Goal: Information Seeking & Learning: Learn about a topic

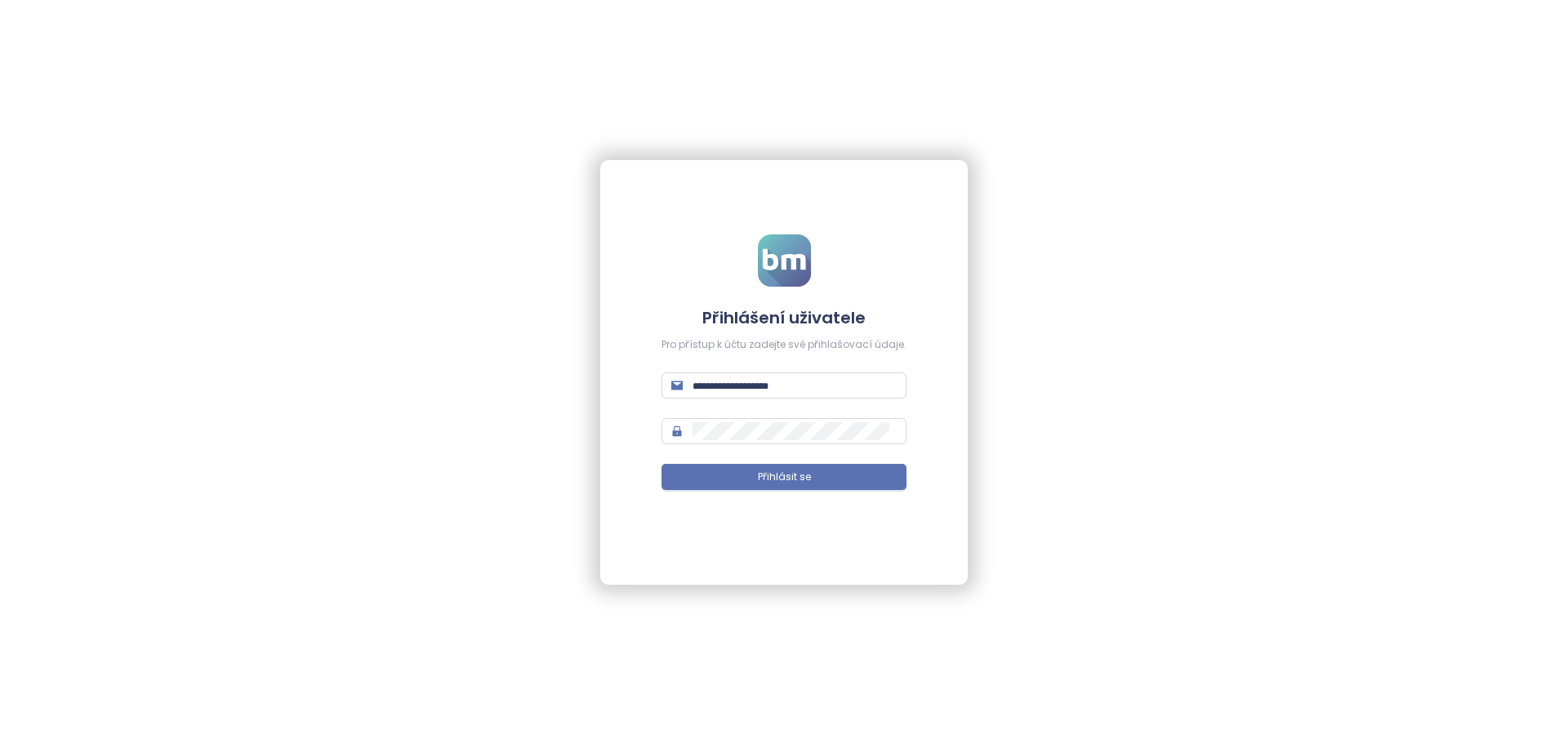
type input "**********"
click at [757, 535] on div "**********" at bounding box center [784, 372] width 368 height 425
click at [763, 481] on span "Přihlásit se" at bounding box center [785, 477] width 53 height 15
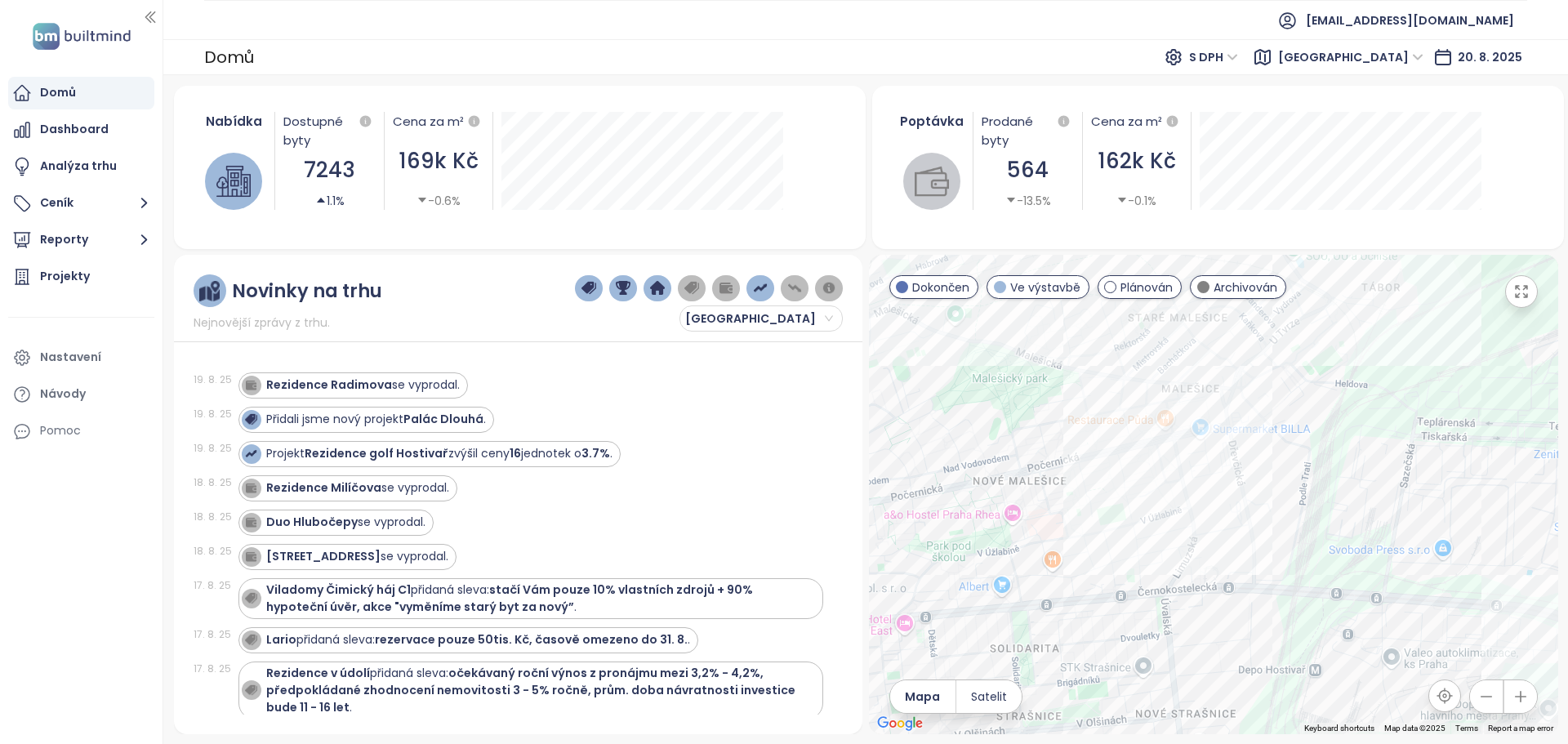
drag, startPoint x: 1305, startPoint y: 498, endPoint x: 1249, endPoint y: 509, distance: 57.1
click at [1249, 509] on div at bounding box center [1213, 495] width 689 height 480
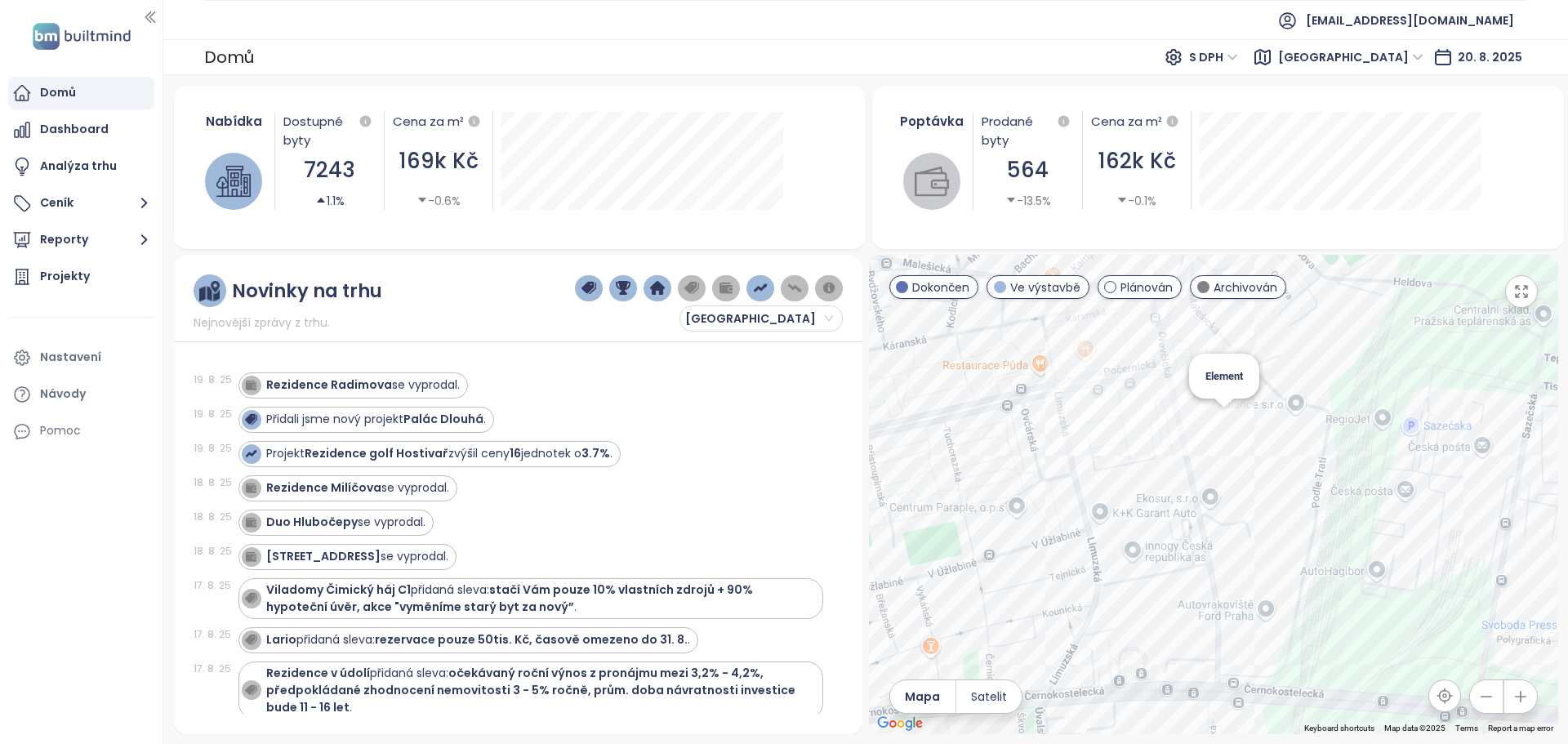
click at [1217, 422] on div "Element" at bounding box center [1213, 495] width 689 height 480
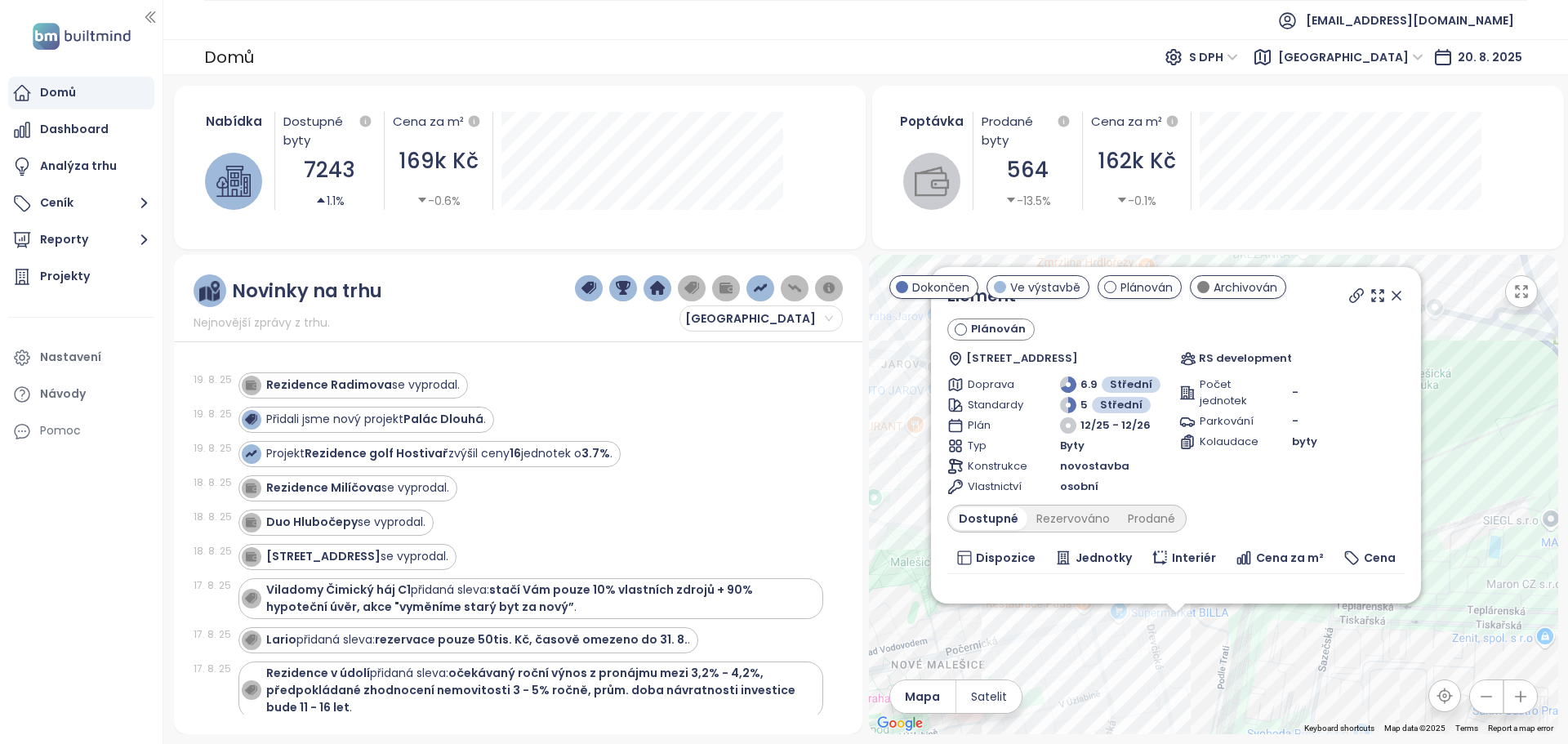
drag, startPoint x: 1139, startPoint y: 564, endPoint x: 1143, endPoint y: 700, distance: 136.1
click at [1143, 700] on div "Element Plánován Dřevčická 44, 108 00 [GEOGRAPHIC_DATA] RS development Doprava …" at bounding box center [1213, 495] width 689 height 480
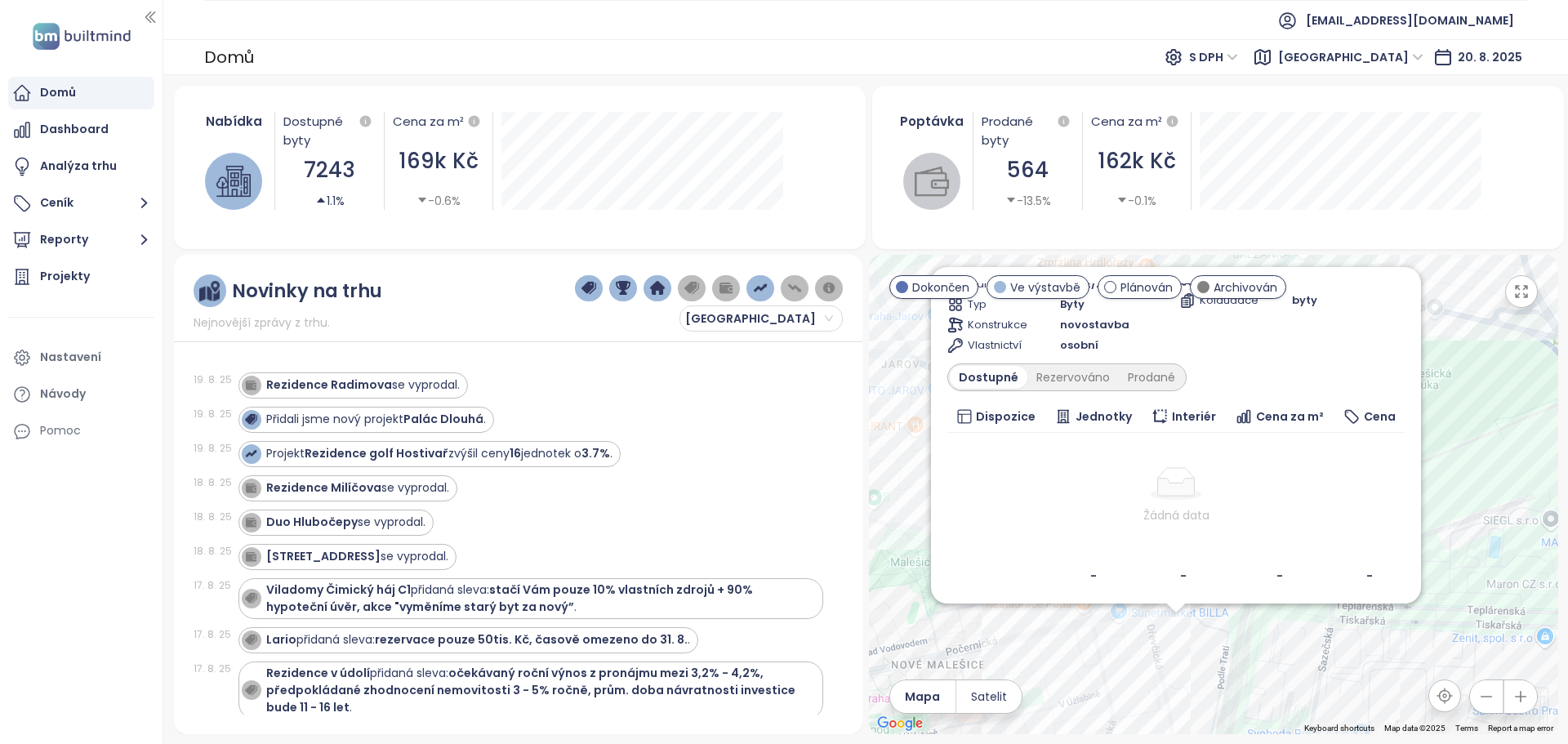
scroll to position [147, 0]
click at [1087, 372] on div "Rezervováno" at bounding box center [1073, 372] width 92 height 23
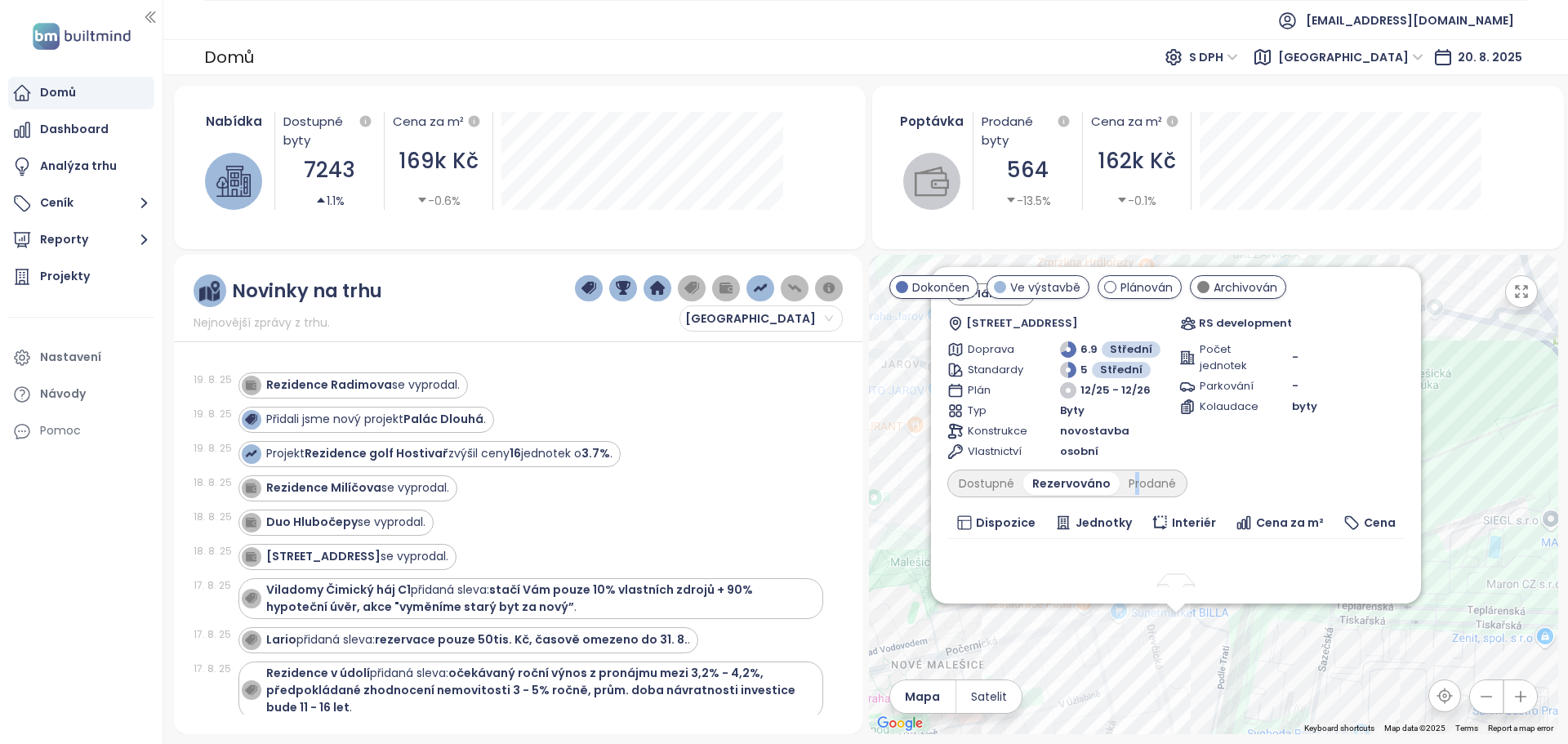
scroll to position [0, 0]
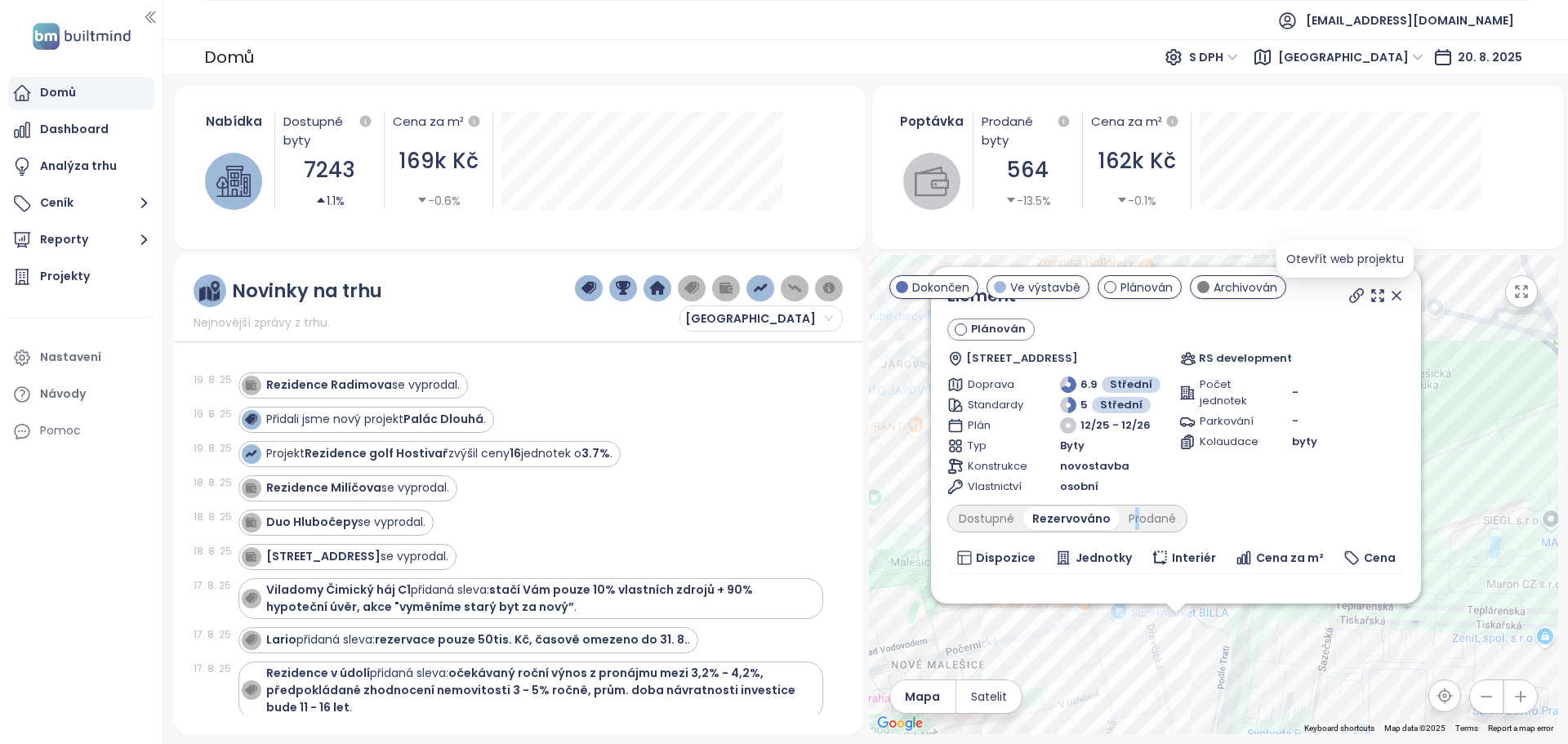
click at [1349, 298] on icon at bounding box center [1357, 295] width 16 height 16
click at [1389, 291] on icon at bounding box center [1396, 295] width 16 height 16
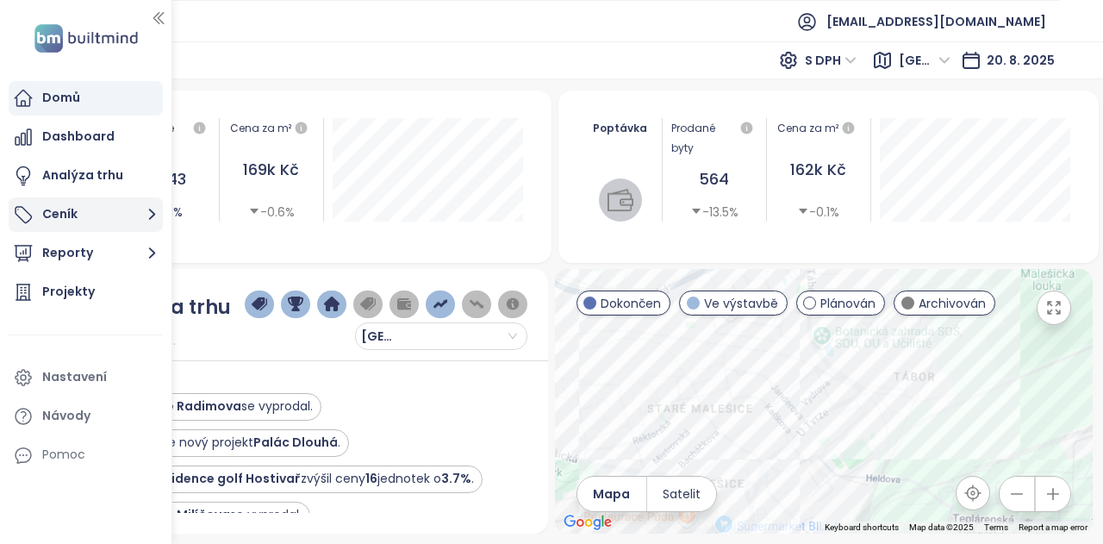
click at [153, 220] on icon "button" at bounding box center [152, 214] width 22 height 22
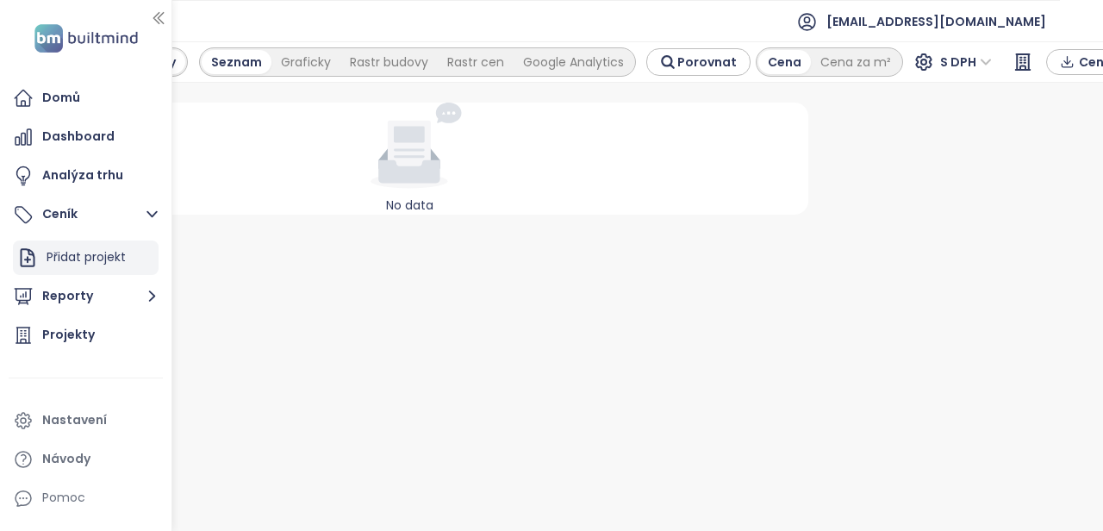
click at [150, 252] on div "Přidat projekt" at bounding box center [86, 257] width 146 height 34
click at [209, 16] on ul "[EMAIL_ADDRESS][DOMAIN_NAME]" at bounding box center [551, 21] width 1017 height 42
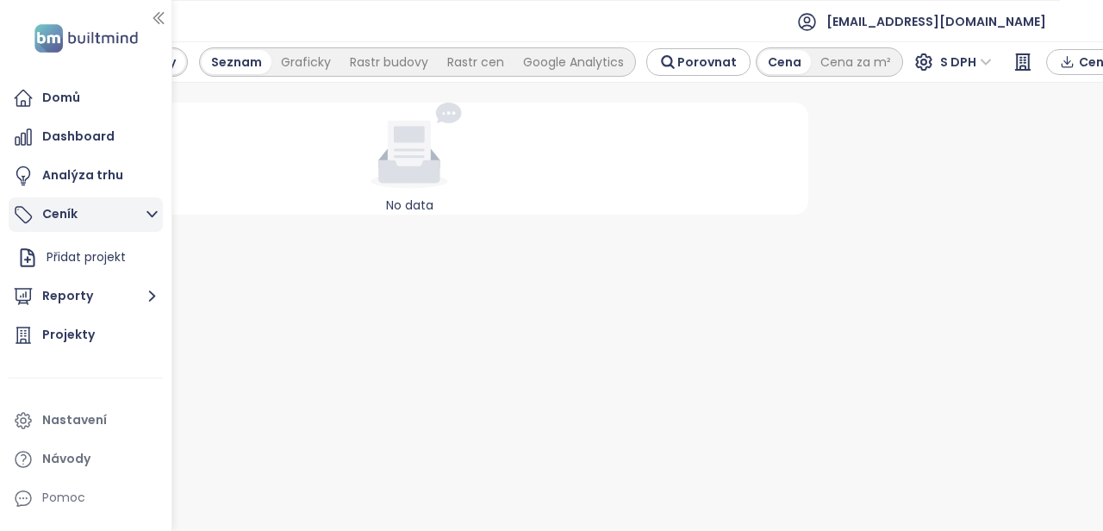
click at [145, 206] on icon "button" at bounding box center [152, 214] width 22 height 22
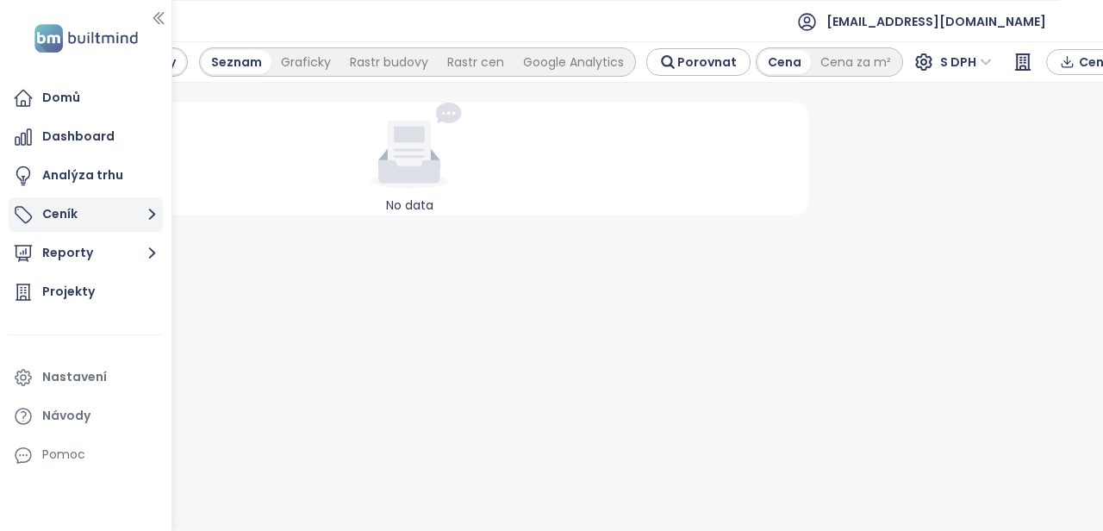
click at [88, 215] on button "Ceník" at bounding box center [86, 214] width 154 height 34
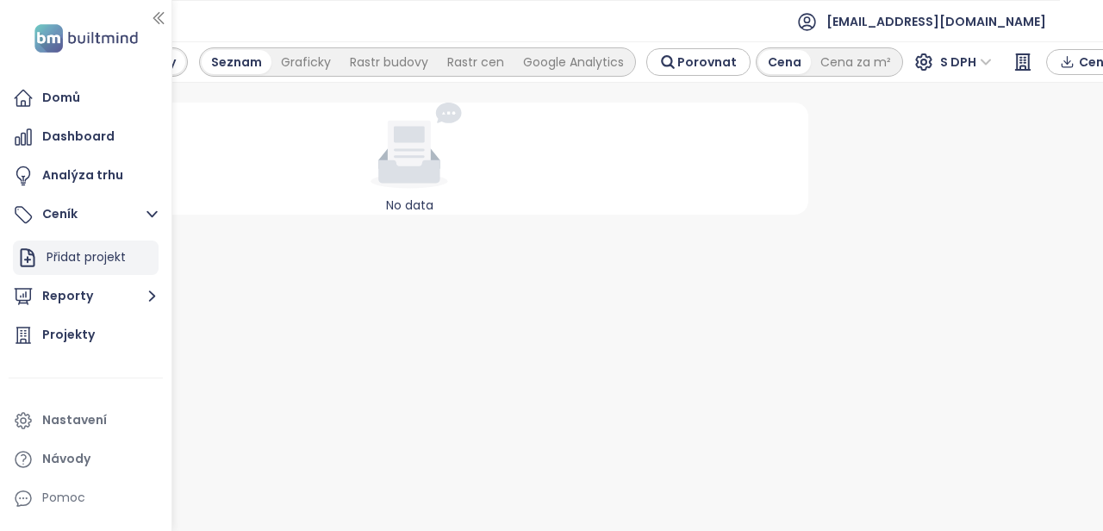
click at [102, 265] on div "Přidat projekt" at bounding box center [86, 257] width 79 height 22
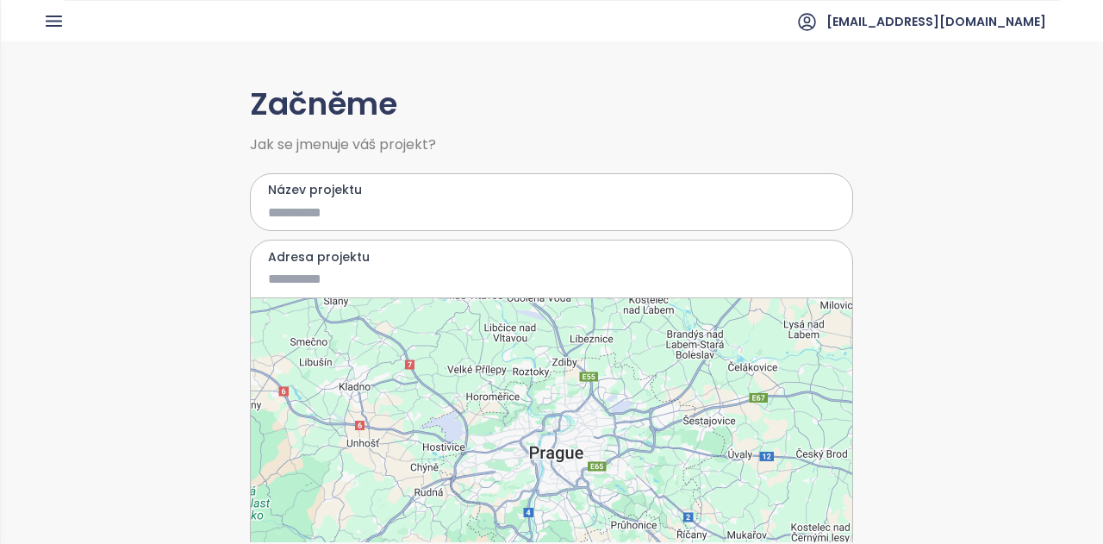
scroll to position [106, 0]
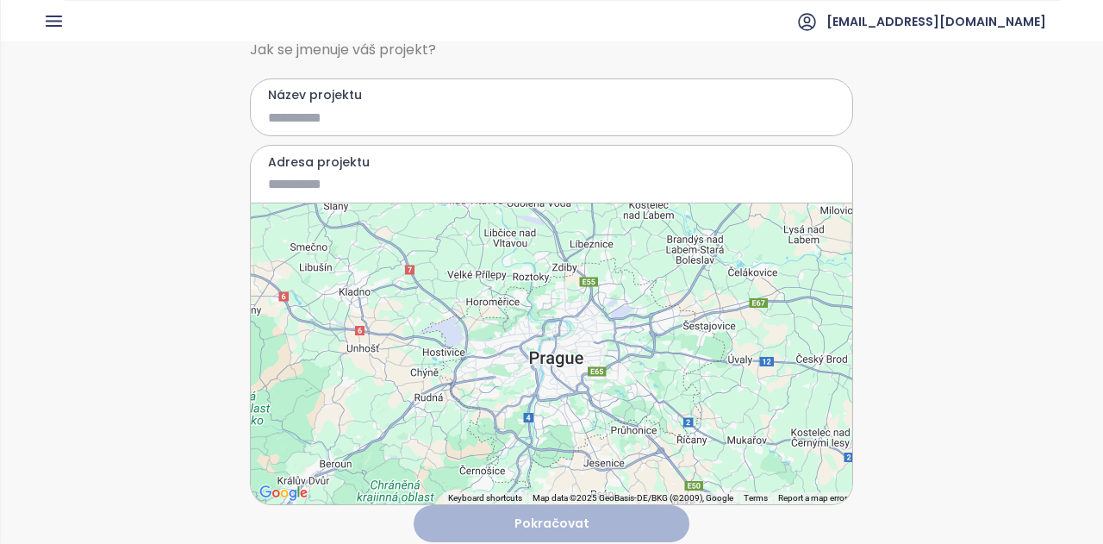
click at [184, 274] on div "Začněme Jak se jmenuje váš projekt? Název projektu Adresa projektu ← Move left …" at bounding box center [551, 291] width 1103 height 501
click at [45, 25] on icon "button" at bounding box center [54, 21] width 22 height 22
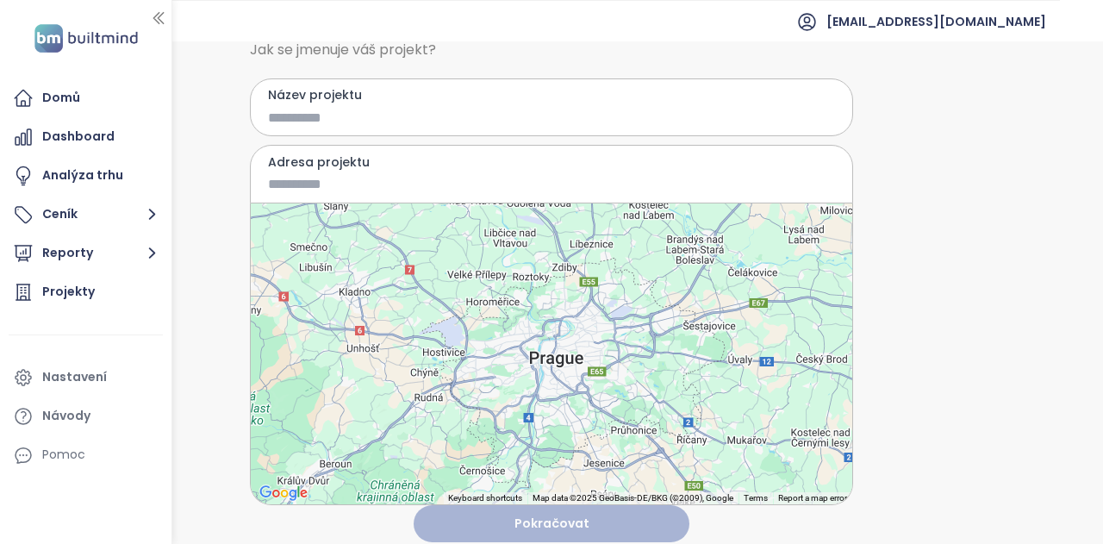
click at [52, 28] on img at bounding box center [86, 38] width 114 height 35
click at [65, 95] on div "Domů" at bounding box center [61, 98] width 38 height 22
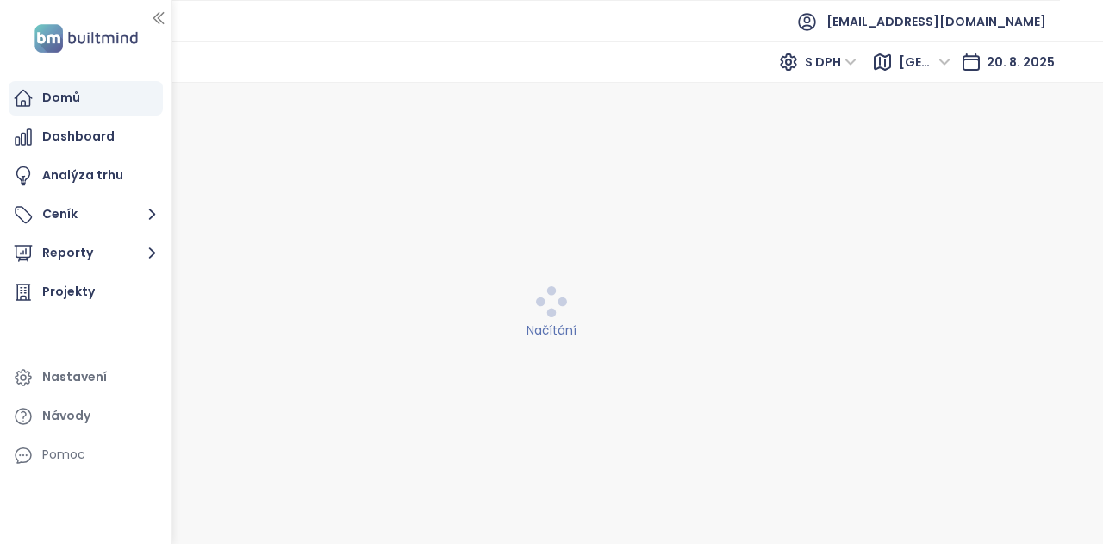
click at [65, 95] on div "Domů" at bounding box center [61, 98] width 38 height 22
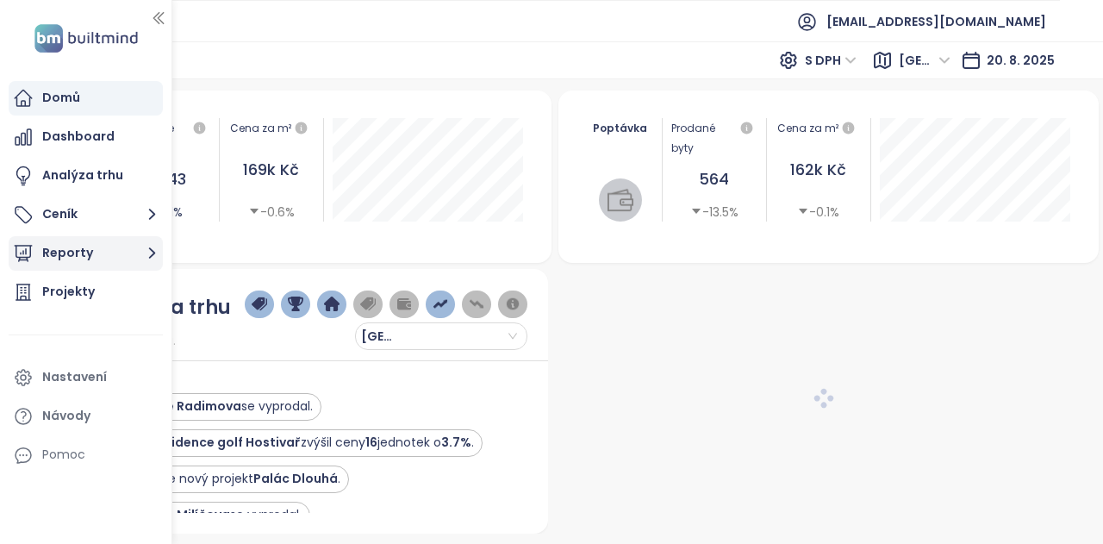
click at [59, 260] on button "Reporty" at bounding box center [86, 253] width 154 height 34
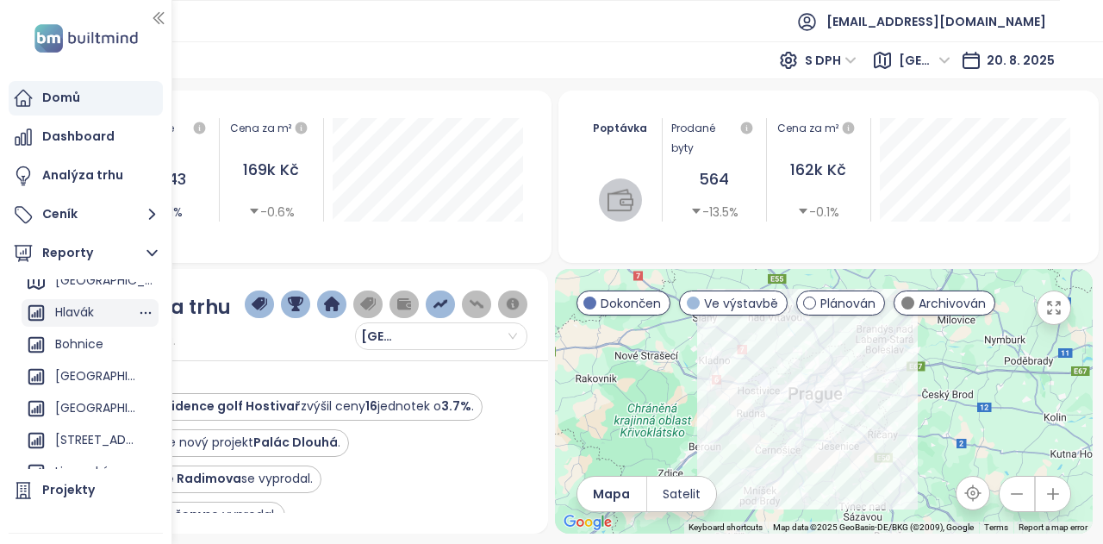
scroll to position [44, 0]
click at [79, 352] on div "Bohnice" at bounding box center [79, 344] width 48 height 22
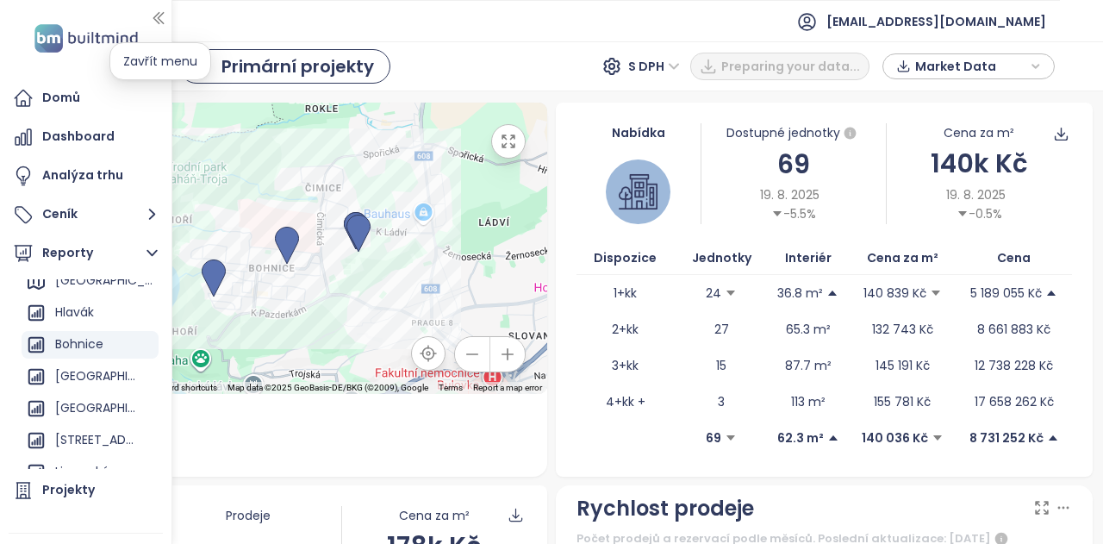
click at [160, 18] on icon "button" at bounding box center [158, 17] width 17 height 17
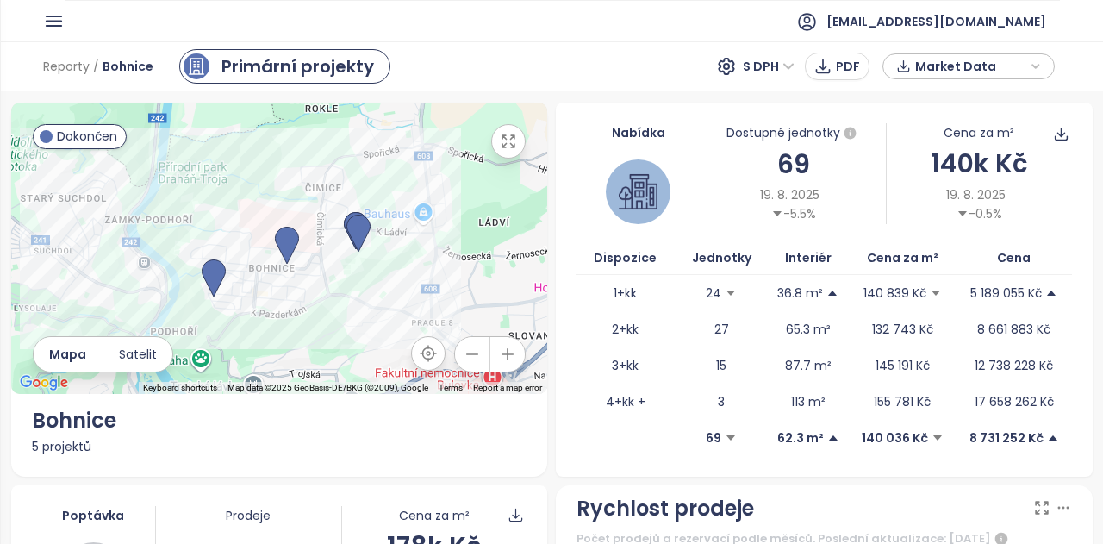
click at [556, 292] on div "Nabídka Dostupné jednotky 69 [DATE] -5.5% Cena za m² 140k Kč [DATE] -0.5% Dispo…" at bounding box center [824, 290] width 537 height 374
click at [43, 11] on icon "button" at bounding box center [54, 21] width 22 height 22
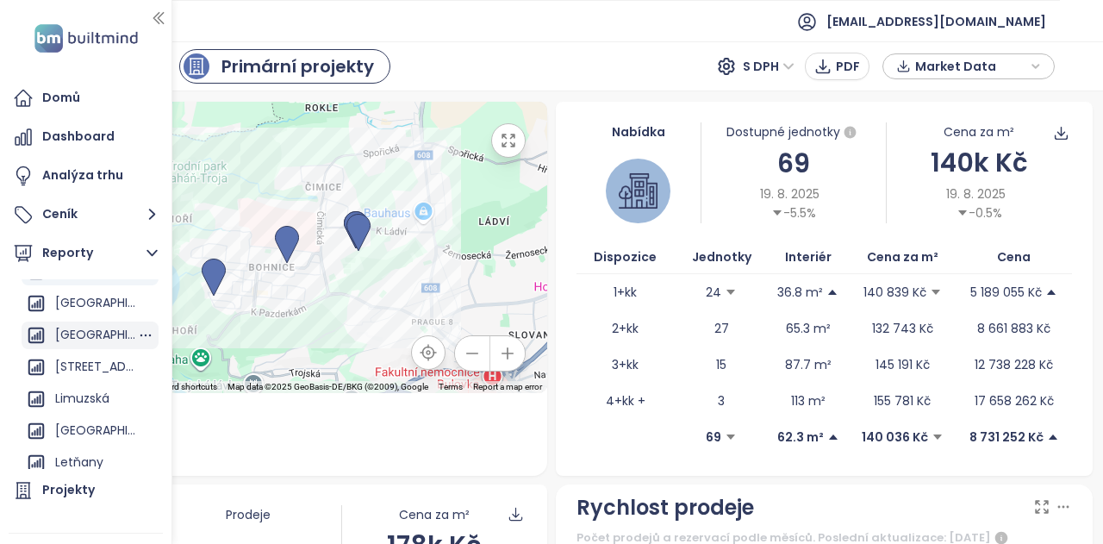
scroll to position [0, 0]
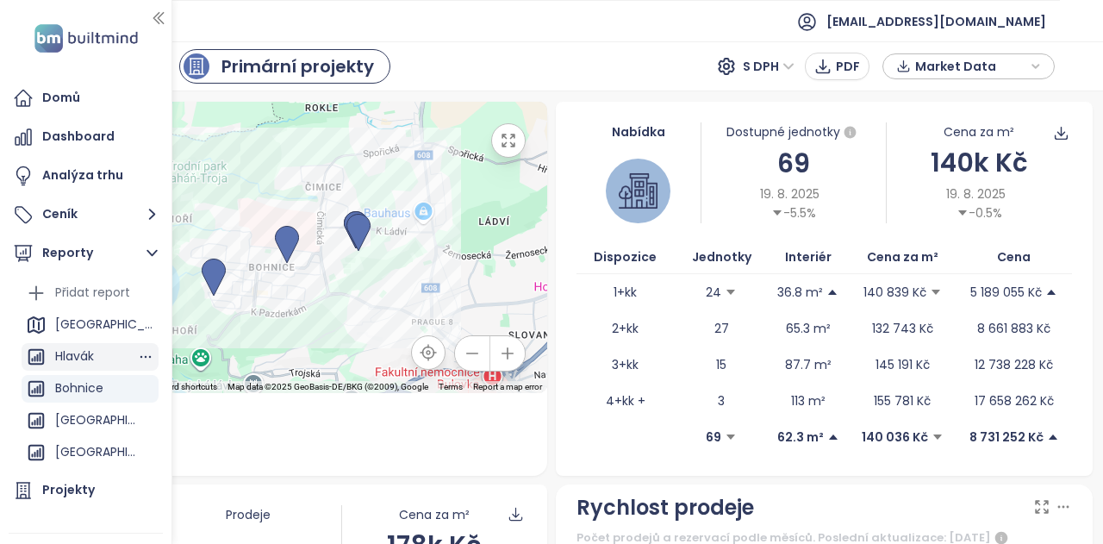
click at [81, 364] on div "Hlavák" at bounding box center [74, 357] width 39 height 22
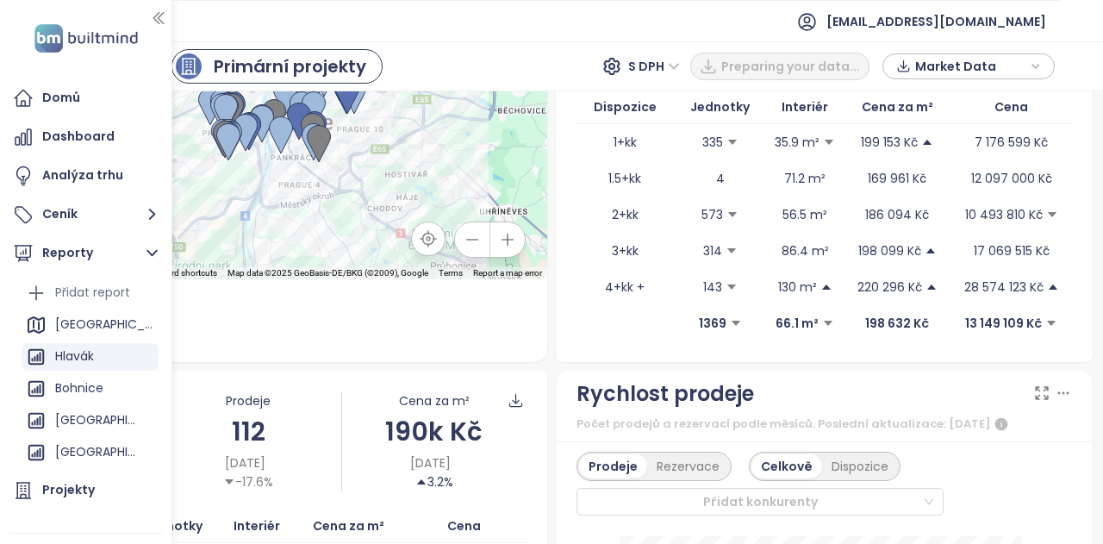
scroll to position [221, 0]
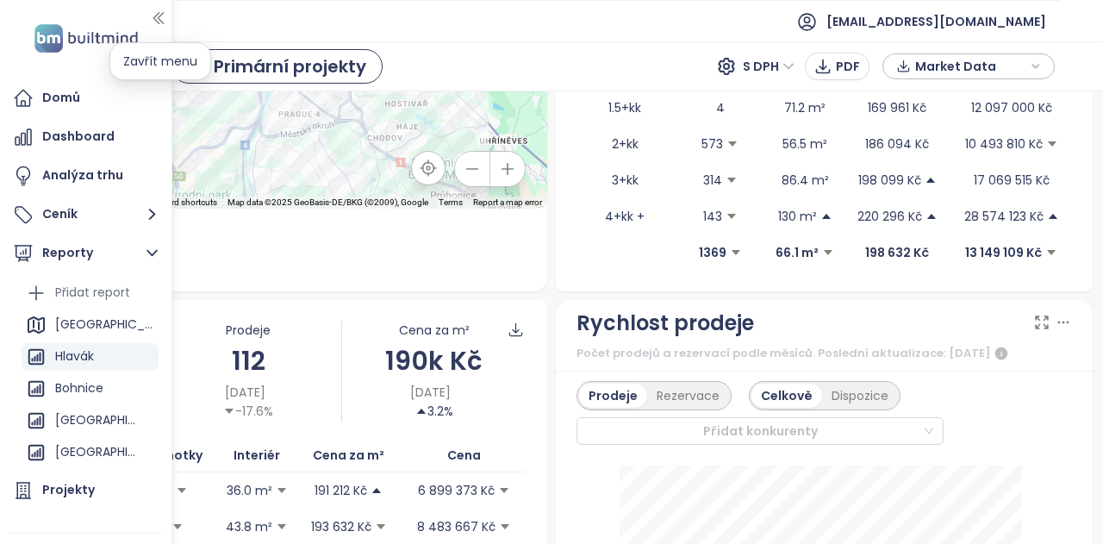
click at [157, 15] on icon "button" at bounding box center [157, 18] width 9 height 11
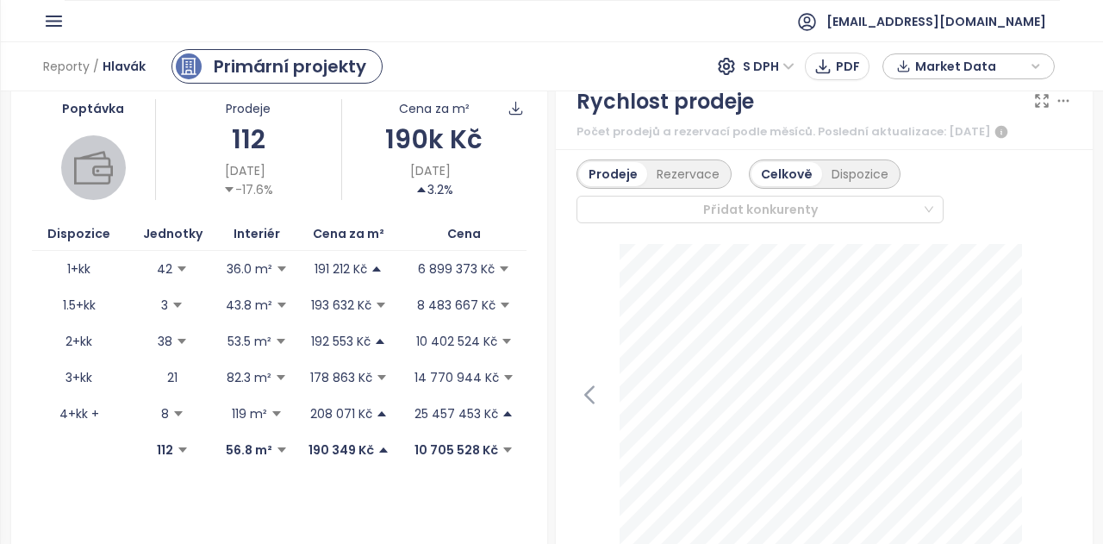
scroll to position [443, 0]
drag, startPoint x: 59, startPoint y: 2, endPoint x: 59, endPoint y: 13, distance: 11.2
click at [59, 13] on div "[EMAIL_ADDRESS][DOMAIN_NAME]" at bounding box center [551, 21] width 1017 height 42
click at [59, 13] on icon "button" at bounding box center [54, 21] width 22 height 22
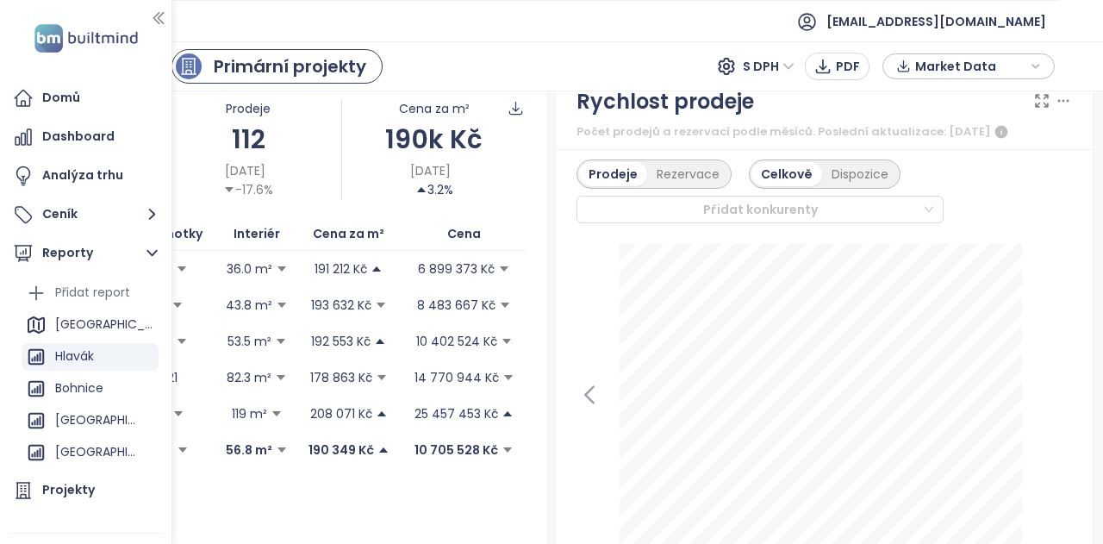
click at [437, 42] on div "Reporty / Hlavák Primární projekty S DPH PDF Market Data" at bounding box center [551, 66] width 1103 height 50
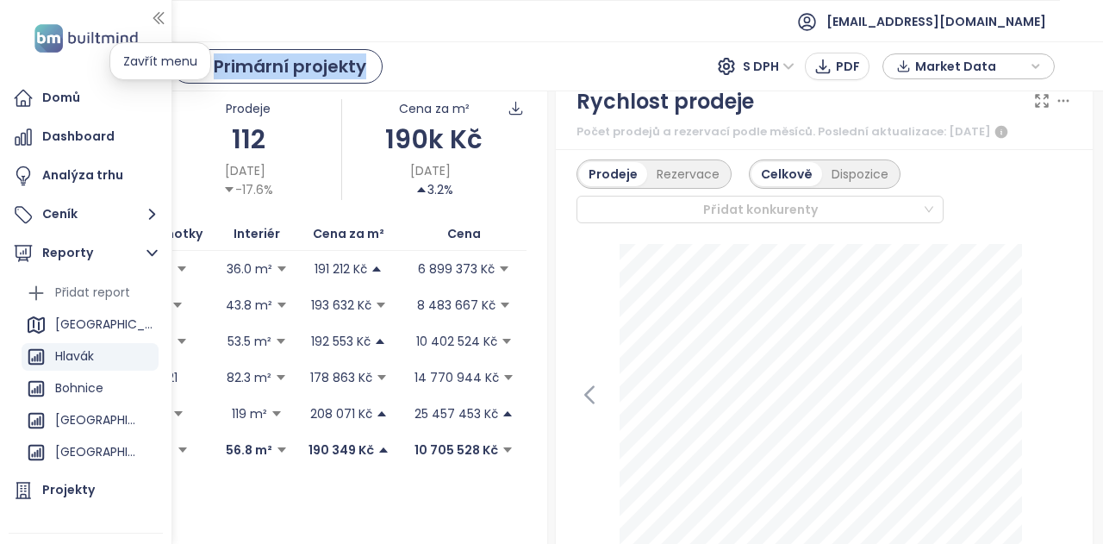
click at [156, 12] on icon "button" at bounding box center [158, 17] width 17 height 17
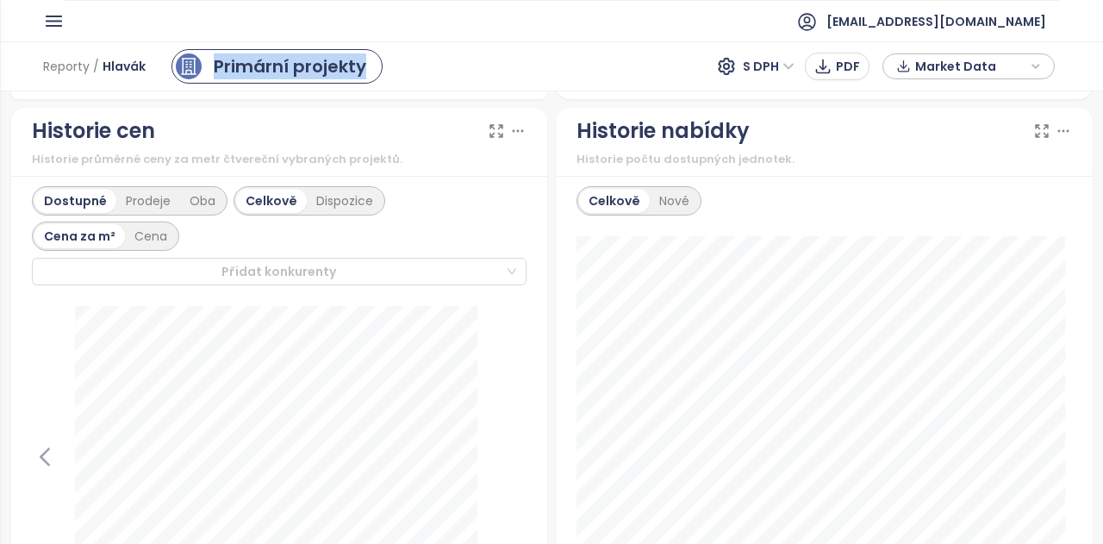
scroll to position [943, 0]
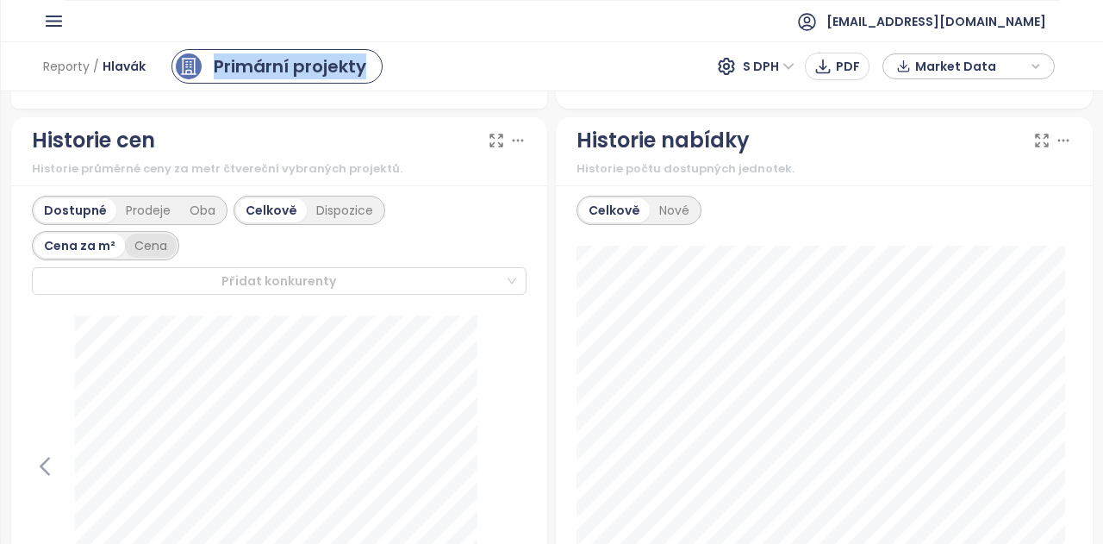
click at [155, 250] on div "Cena" at bounding box center [151, 245] width 52 height 24
click at [146, 210] on div "Prodeje" at bounding box center [148, 210] width 64 height 24
click at [69, 240] on div "Cena za m²" at bounding box center [79, 245] width 90 height 24
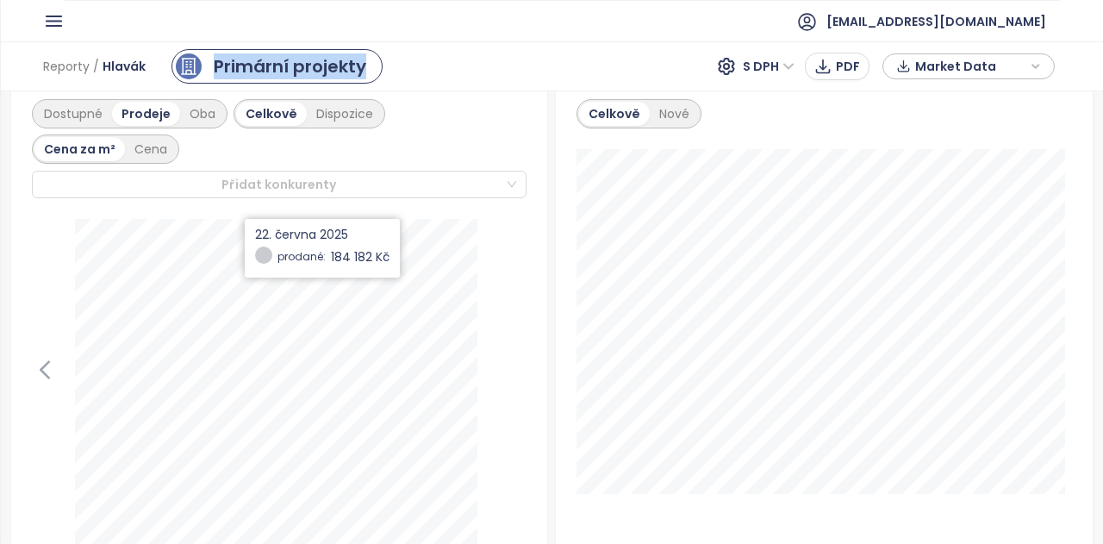
scroll to position [1048, 0]
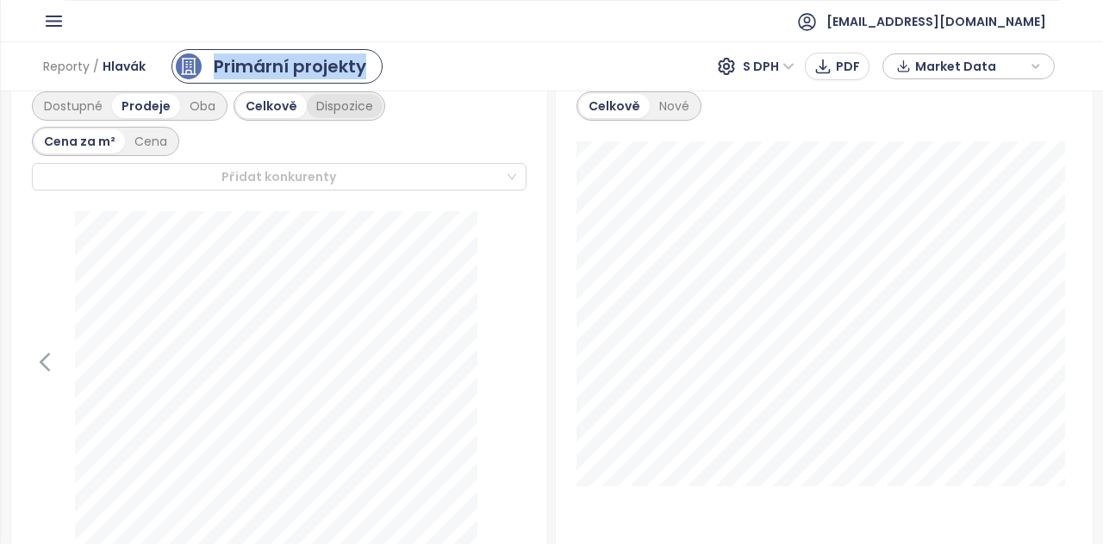
click at [352, 96] on div "Dispozice" at bounding box center [345, 106] width 76 height 24
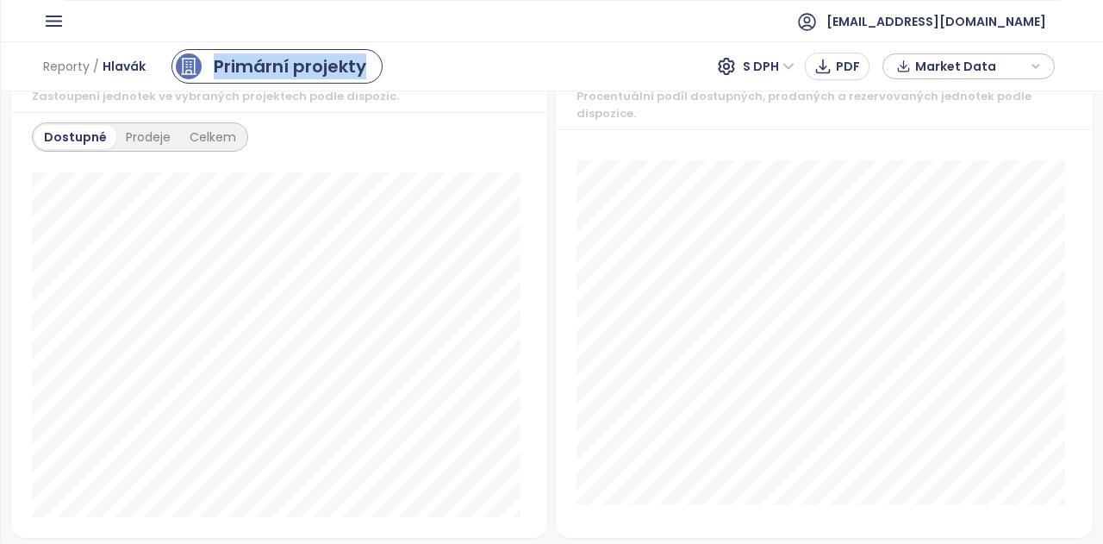
scroll to position [1519, 0]
click at [541, 323] on div "Mix jednotek Zastoupení jednotek ve vybraných projektech podle dispozic. Dostup…" at bounding box center [279, 291] width 545 height 494
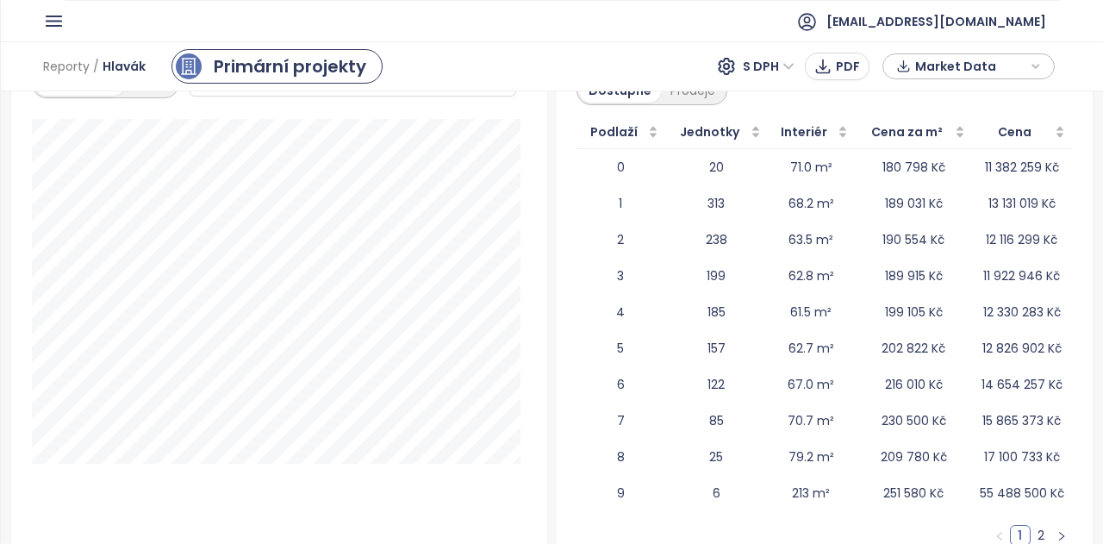
scroll to position [2640, 0]
click at [1031, 525] on link "2" at bounding box center [1040, 534] width 19 height 19
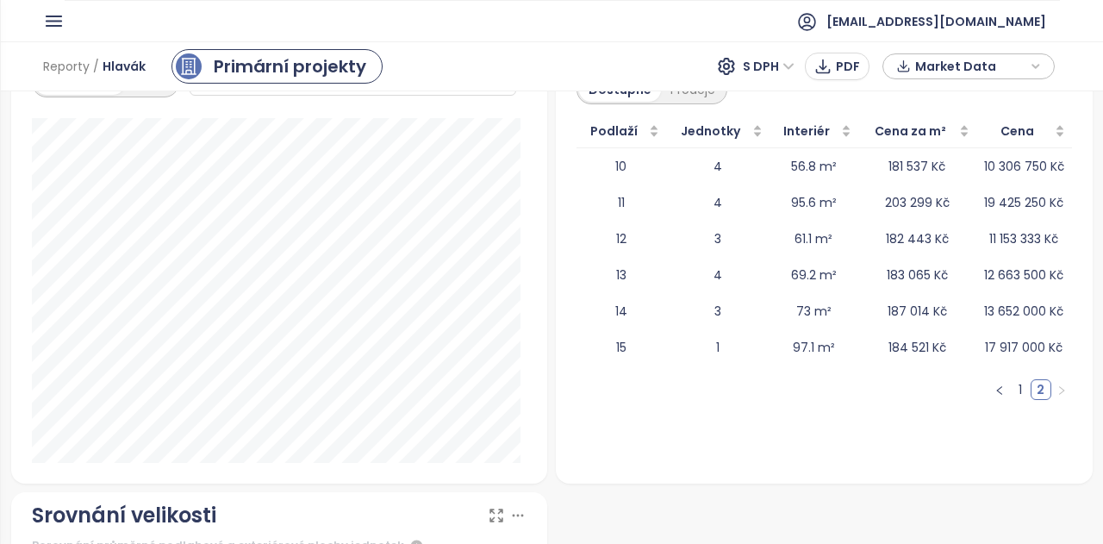
click at [755, 373] on div "Podlaží Jednotky Interiér Cena za m² Cena 10 4 56.8 m² 181 537 Kč 10 306 750 Kč…" at bounding box center [823, 257] width 495 height 285
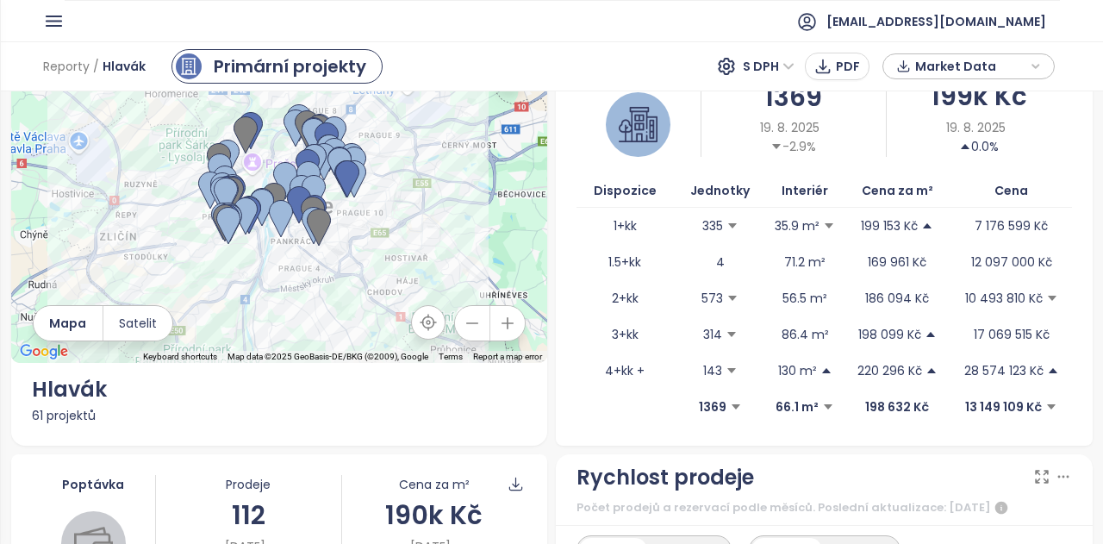
scroll to position [0, 0]
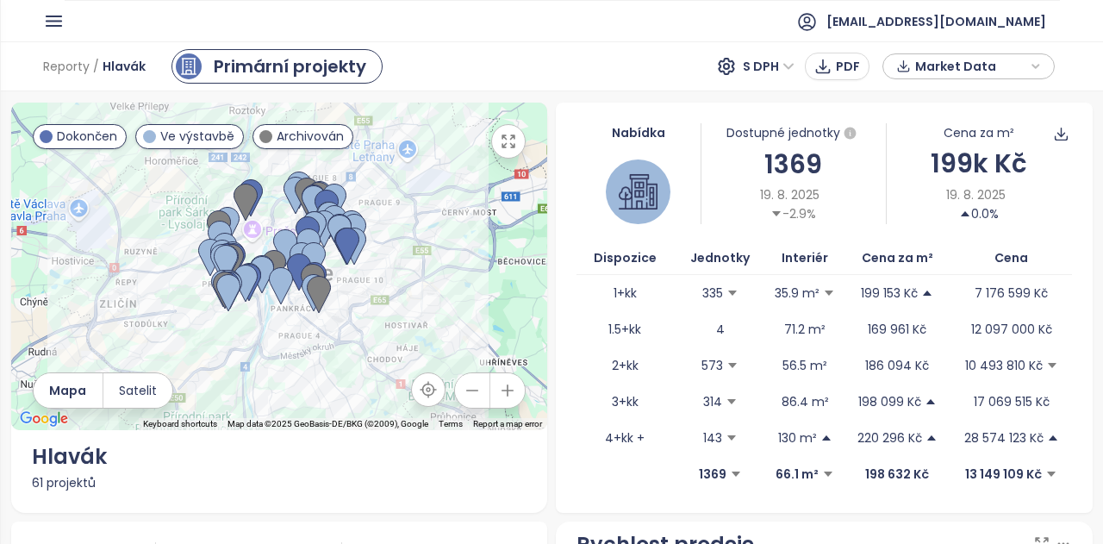
click at [507, 399] on button "button" at bounding box center [507, 390] width 34 height 34
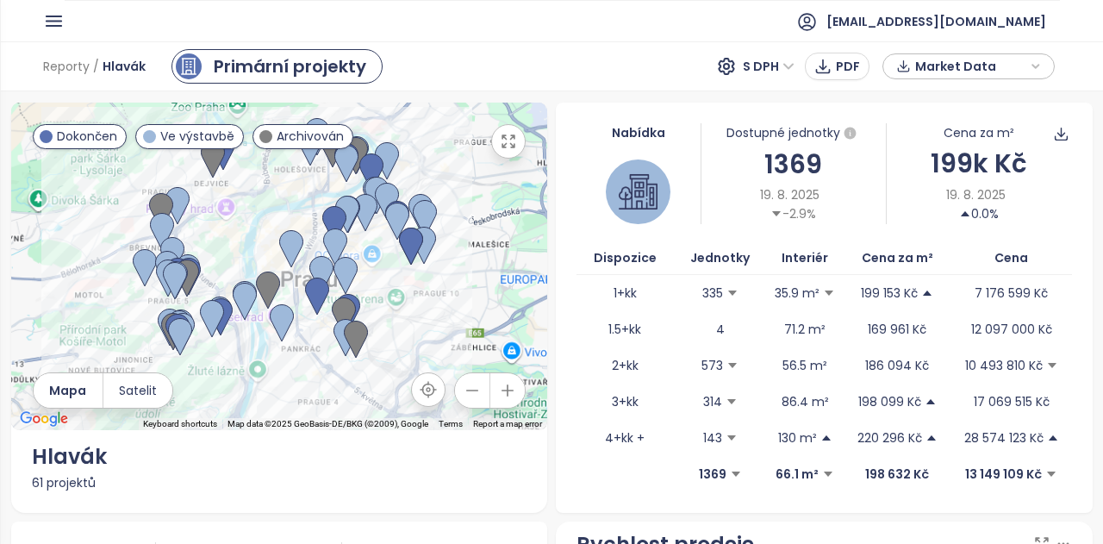
click at [507, 399] on button "button" at bounding box center [507, 390] width 34 height 34
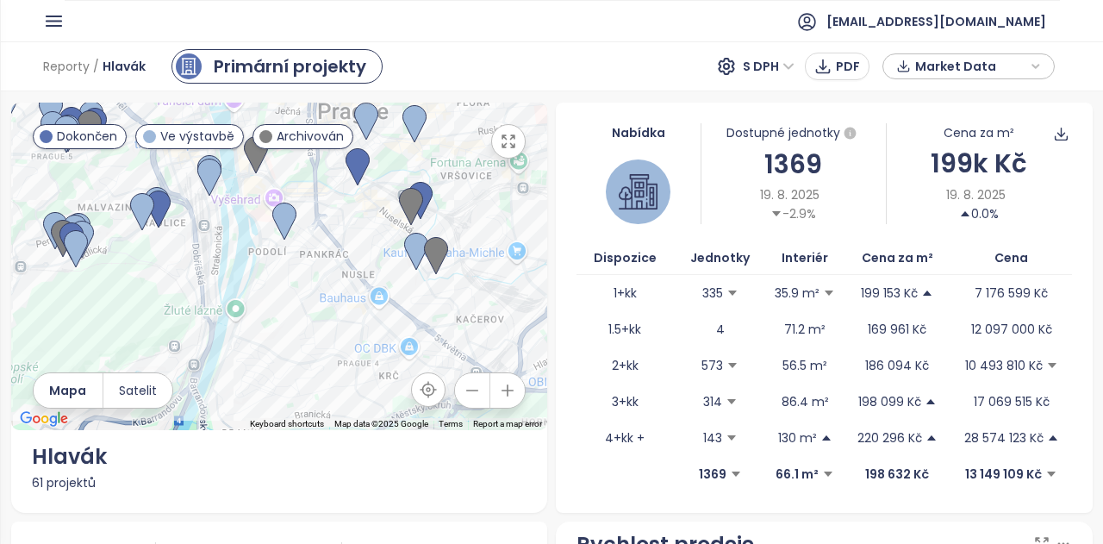
drag, startPoint x: 356, startPoint y: 317, endPoint x: 357, endPoint y: 133, distance: 184.4
click at [357, 133] on img at bounding box center [366, 122] width 24 height 38
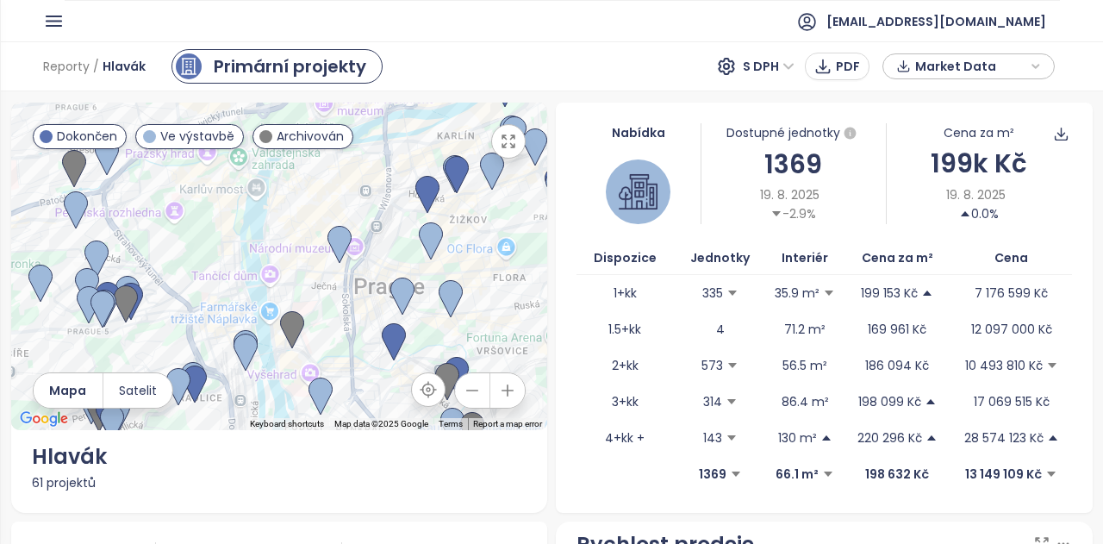
drag, startPoint x: 300, startPoint y: 194, endPoint x: 335, endPoint y: 374, distance: 183.5
click at [335, 374] on div at bounding box center [279, 266] width 537 height 327
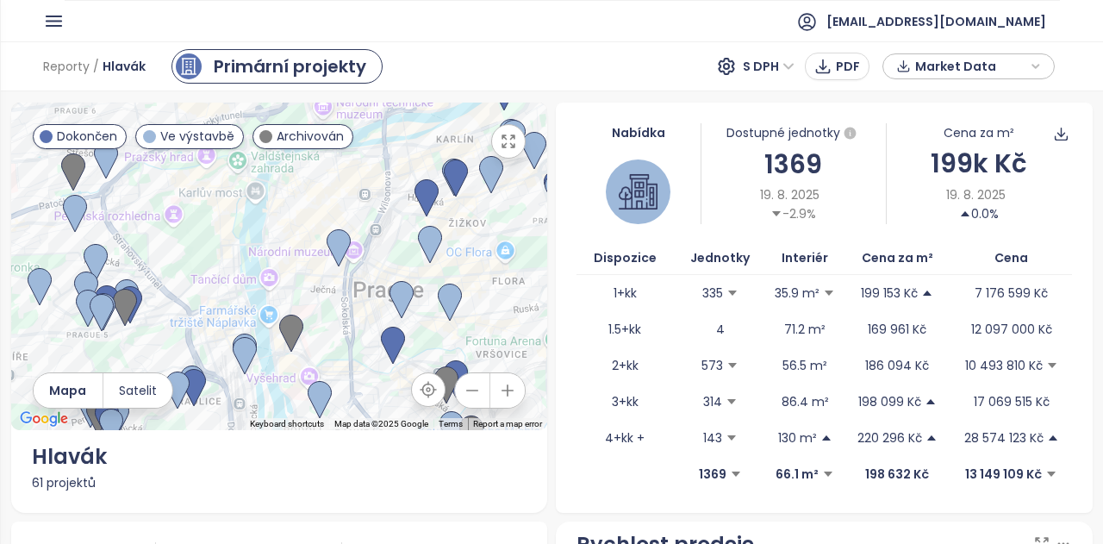
click at [489, 62] on div "Reporty / Hlavák Primární projekty S DPH PDF Market Data" at bounding box center [551, 66] width 1103 height 50
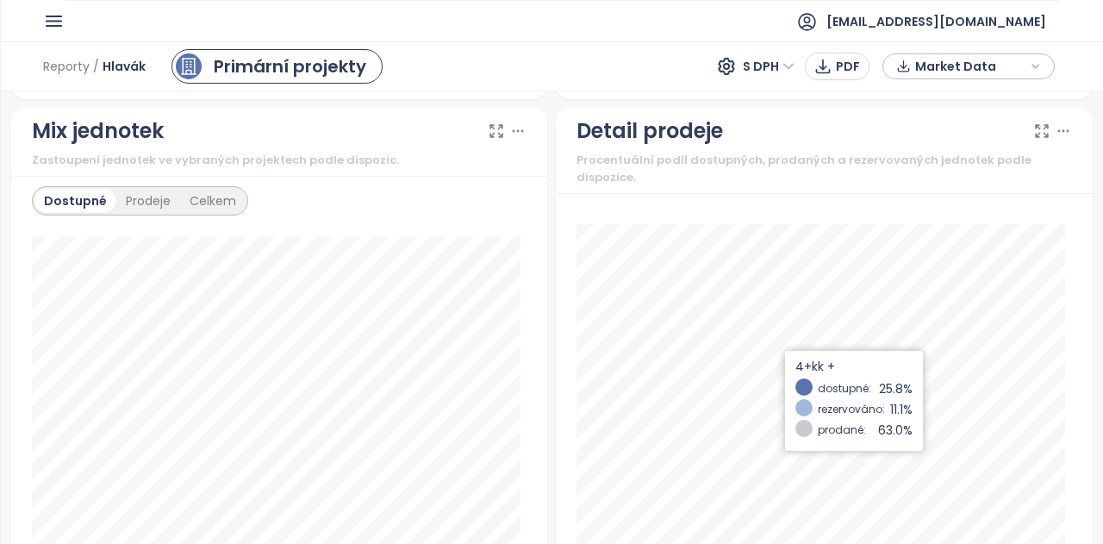
scroll to position [1459, 0]
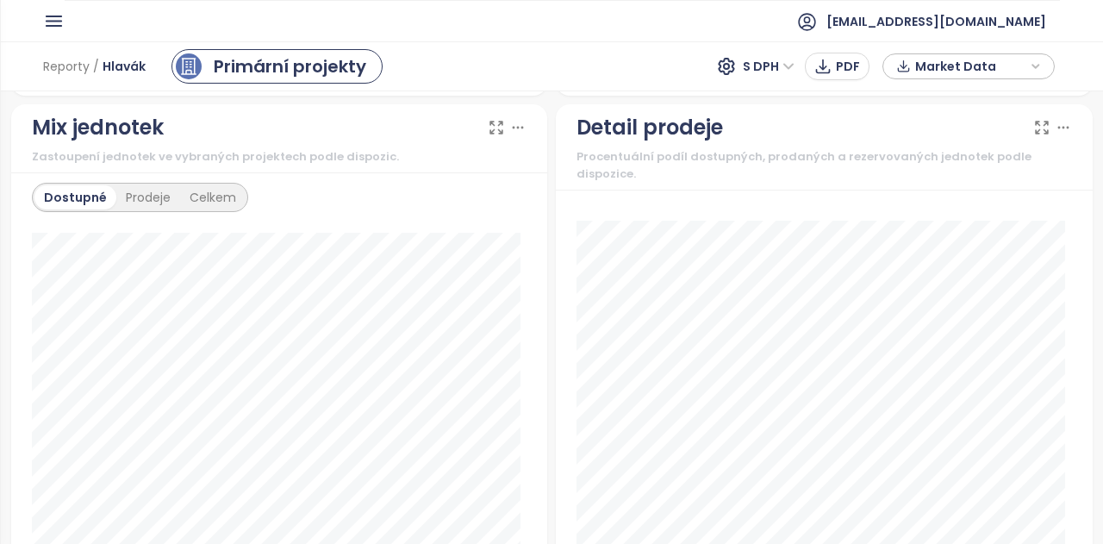
click at [551, 197] on div "Detail prodeje Procentuální podíl dostupných, prodaných a rezervovaných jednote…" at bounding box center [823, 351] width 545 height 494
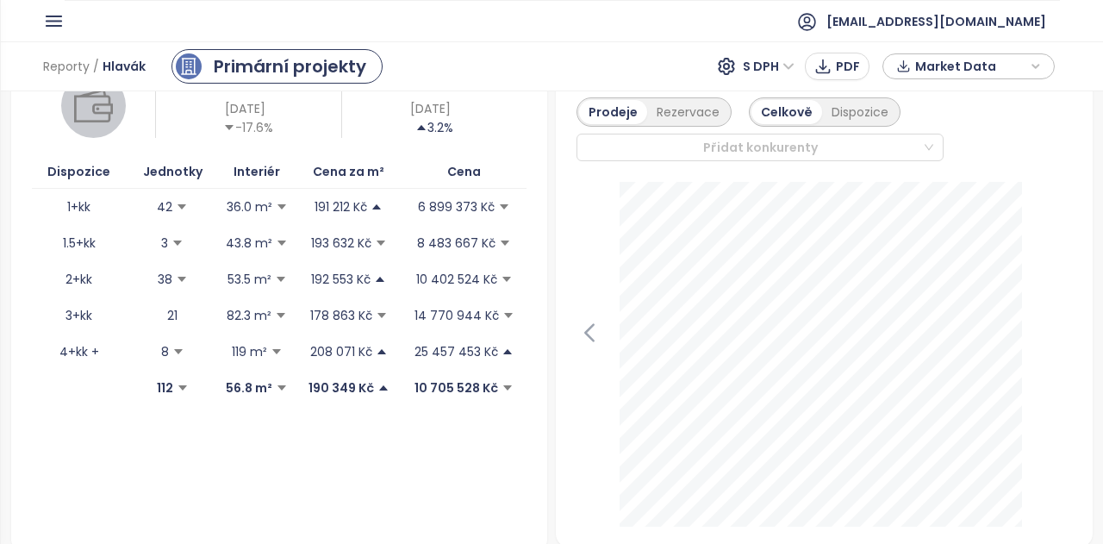
scroll to position [0, 0]
